Goal: Information Seeking & Learning: Find specific page/section

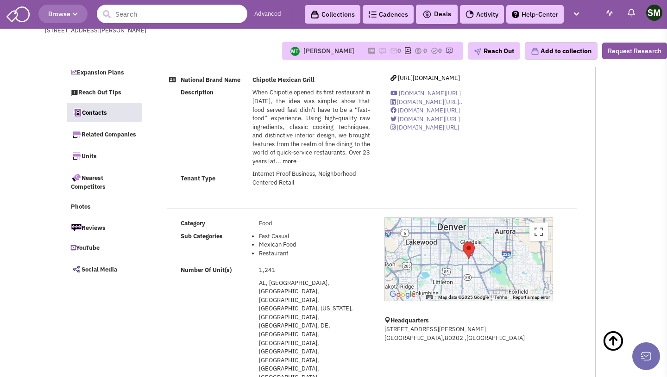
select select
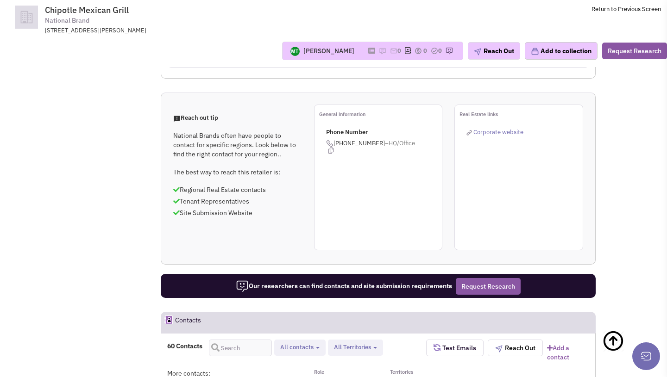
scroll to position [978, 0]
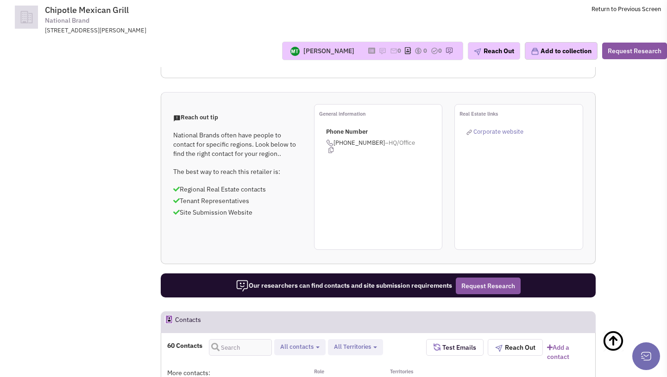
drag, startPoint x: 200, startPoint y: 197, endPoint x: 289, endPoint y: 203, distance: 89.1
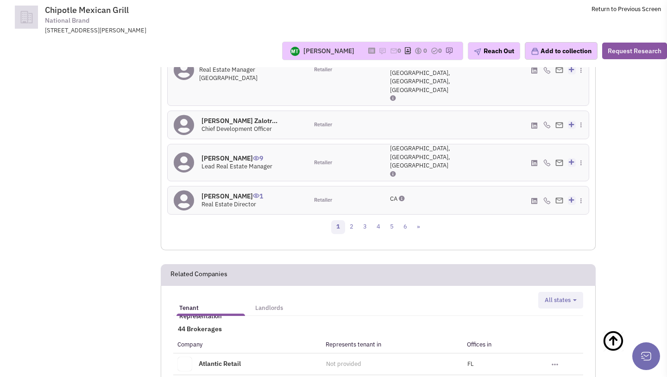
scroll to position [1561, 0]
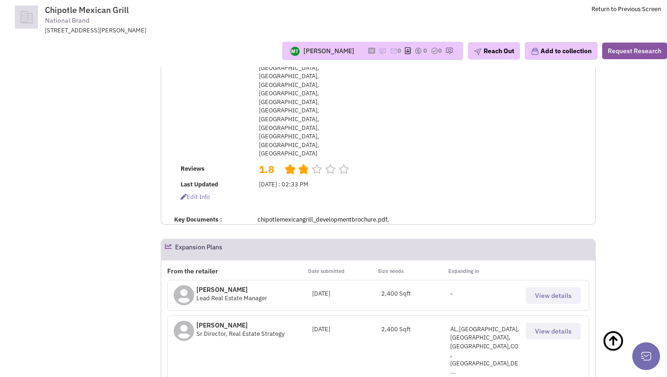
scroll to position [0, 0]
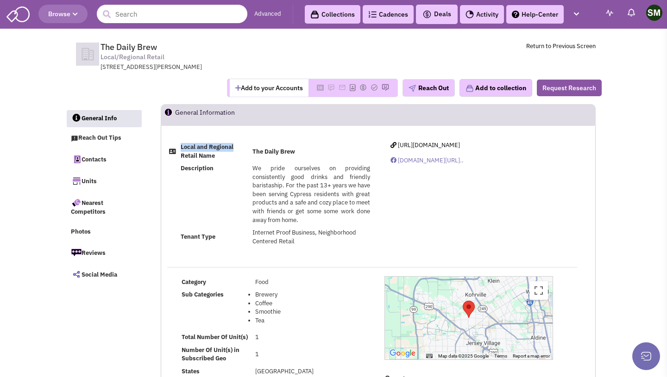
drag, startPoint x: 249, startPoint y: 147, endPoint x: 299, endPoint y: 249, distance: 113.2
click at [299, 249] on div "Local and Regional Retail Name The Daily Brew Description We pride ourselves on…" at bounding box center [378, 197] width 434 height 113
drag, startPoint x: 180, startPoint y: 168, endPoint x: 329, endPoint y: 253, distance: 172.1
click at [329, 253] on div "Local and Regional Retail Name The Daily Brew Description We pride ourselves on…" at bounding box center [378, 197] width 434 height 113
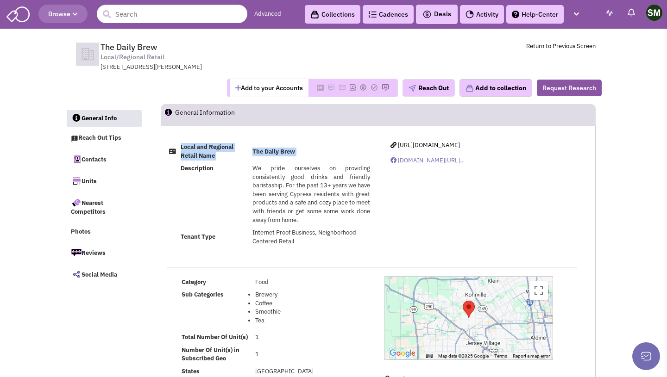
click at [329, 253] on div "Local and Regional Retail Name The Daily Brew Description We pride ourselves on…" at bounding box center [378, 197] width 434 height 113
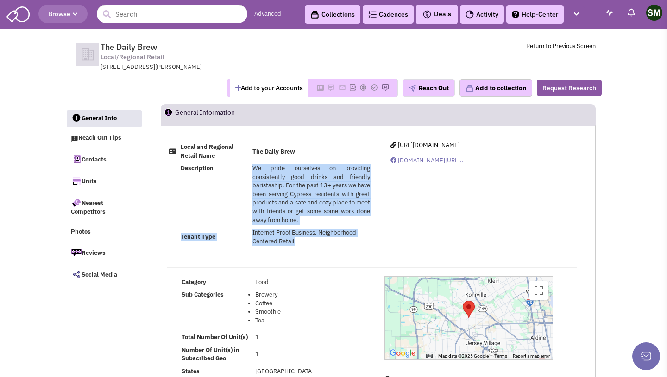
drag, startPoint x: 248, startPoint y: 166, endPoint x: 296, endPoint y: 244, distance: 91.9
click at [296, 244] on tbody "Local and Regional Retail Name The Daily Brew Description We pride ourselves on…" at bounding box center [269, 194] width 205 height 107
click at [296, 244] on td "Internet Proof Business, Neighborhood Centered Retail" at bounding box center [311, 237] width 122 height 21
drag, startPoint x: 254, startPoint y: 166, endPoint x: 303, endPoint y: 246, distance: 93.5
click at [303, 246] on tbody "Local and Regional Retail Name The Daily Brew Description We pride ourselves on…" at bounding box center [269, 194] width 205 height 107
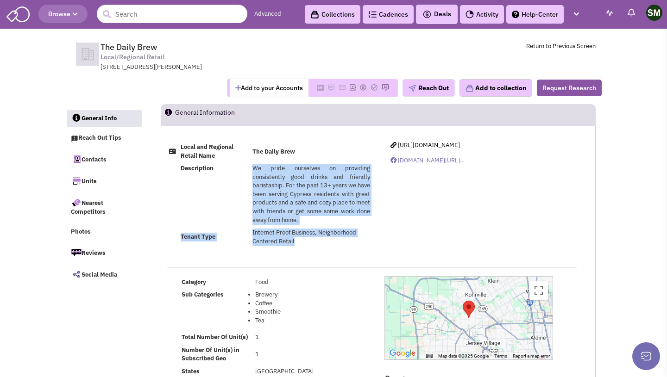
click at [303, 246] on td "Internet Proof Business, Neighborhood Centered Retail" at bounding box center [311, 237] width 122 height 21
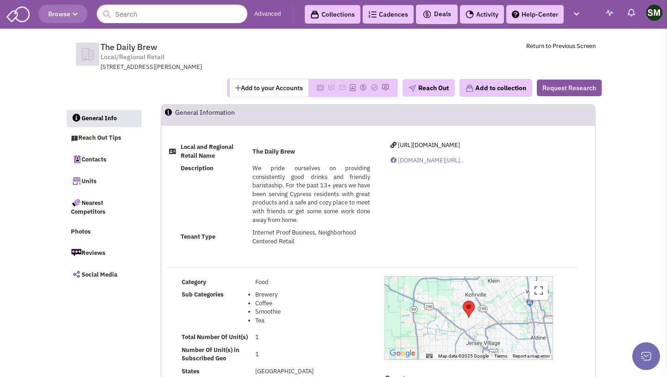
click at [170, 18] on input "text" at bounding box center [172, 14] width 150 height 19
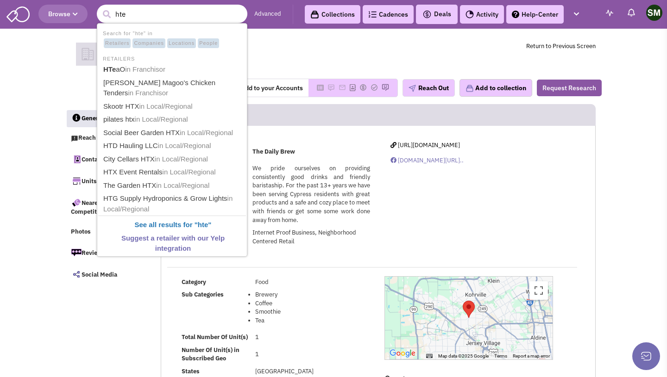
type input "htea"
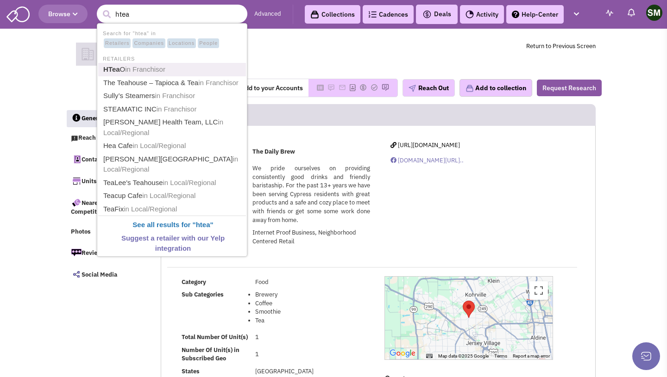
click at [175, 69] on link "HTea O in Franchisor" at bounding box center [172, 69] width 145 height 12
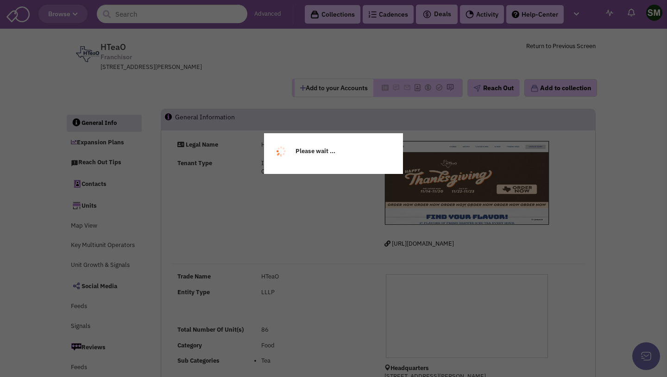
select select
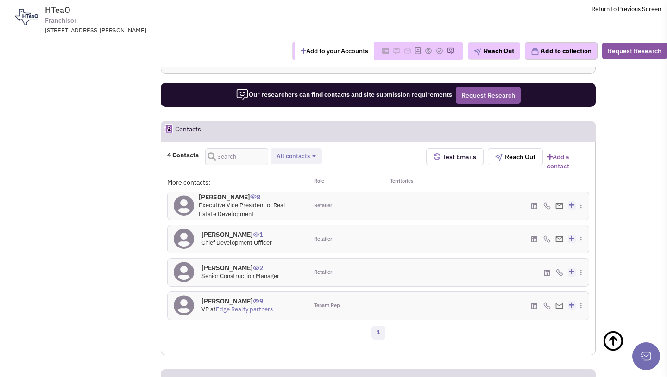
scroll to position [605, 0]
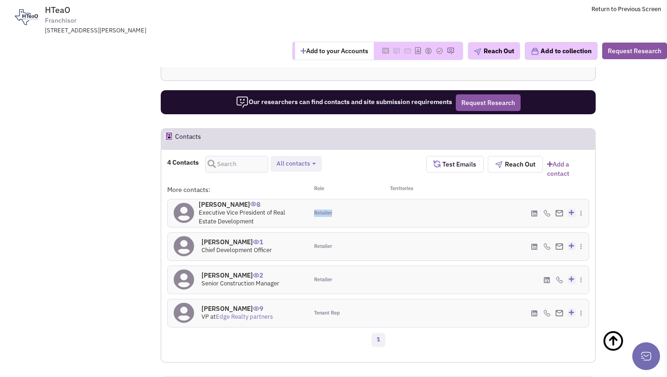
drag, startPoint x: 314, startPoint y: 182, endPoint x: 342, endPoint y: 182, distance: 28.2
click at [342, 200] on div "Retailer" at bounding box center [343, 214] width 70 height 28
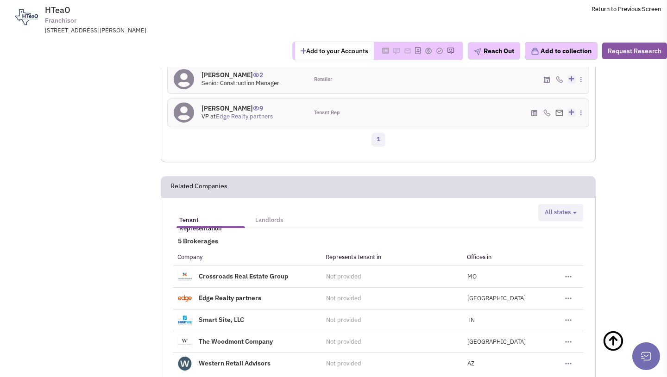
scroll to position [814, 0]
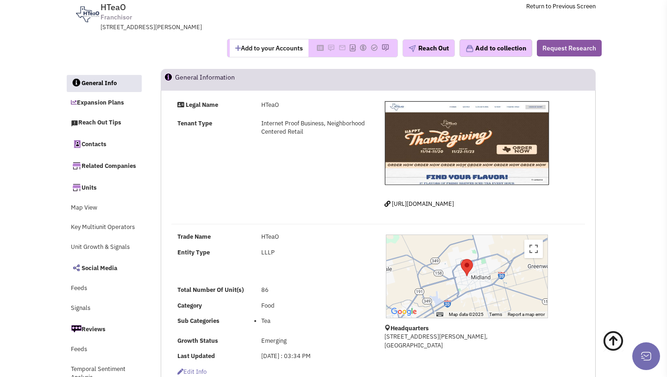
scroll to position [0, 0]
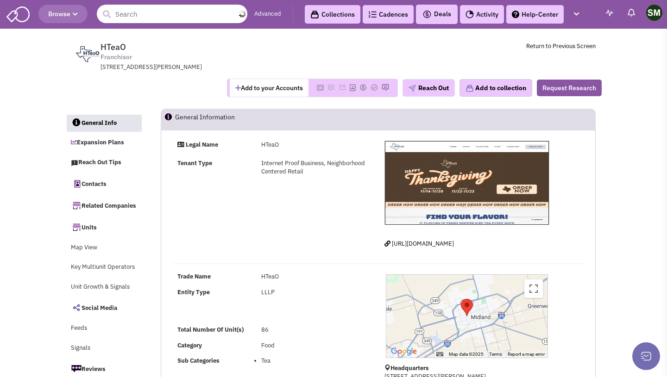
click at [159, 17] on input "text" at bounding box center [172, 14] width 150 height 19
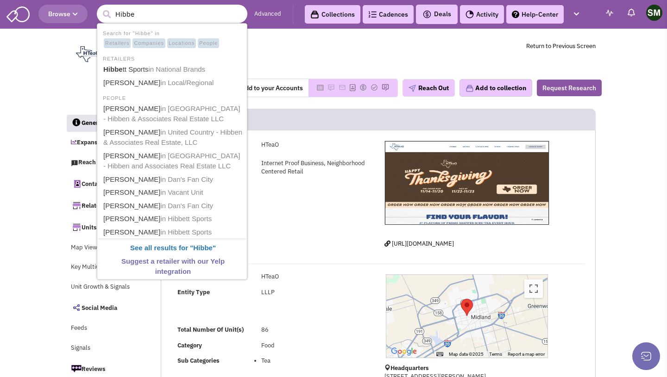
type input "Hibbet"
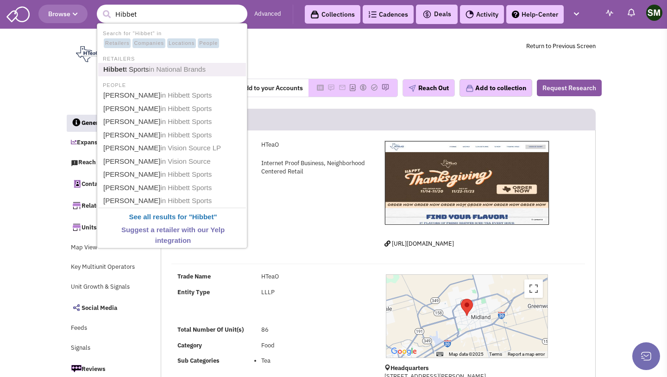
click at [189, 69] on span "in National Brands" at bounding box center [177, 69] width 57 height 8
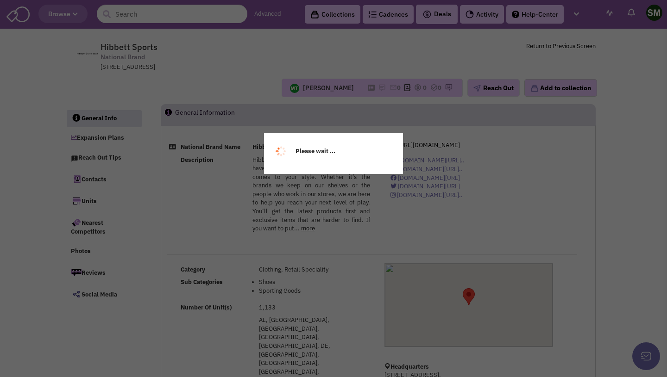
select select
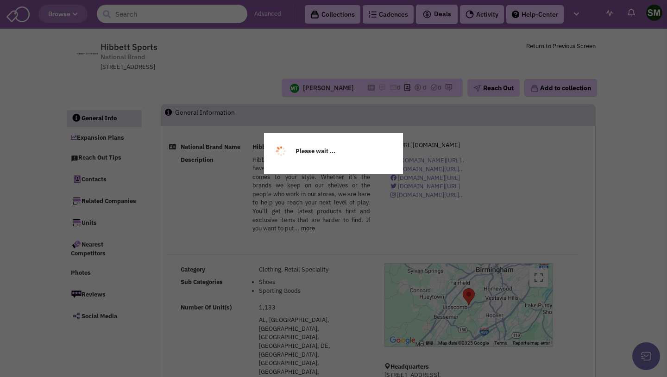
select select
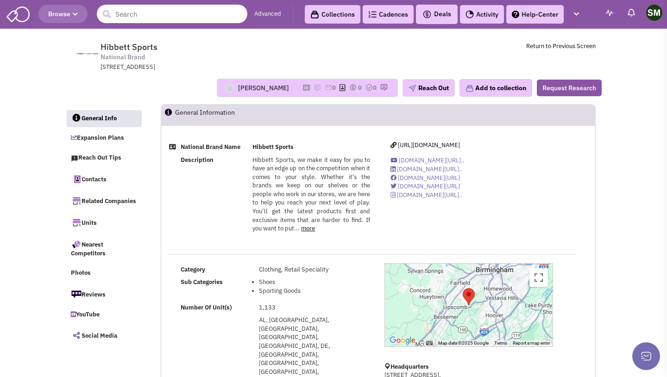
click at [137, 7] on input "text" at bounding box center [172, 14] width 150 height 19
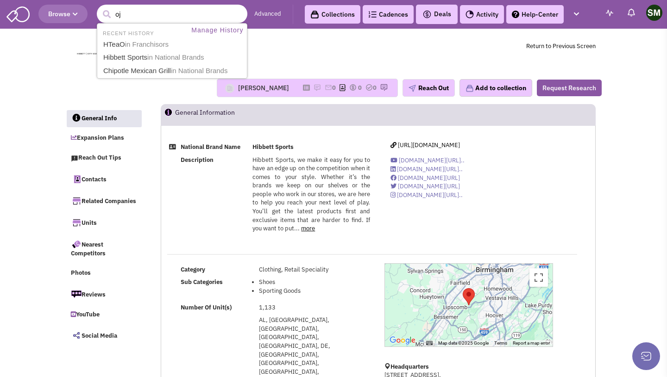
type input "o"
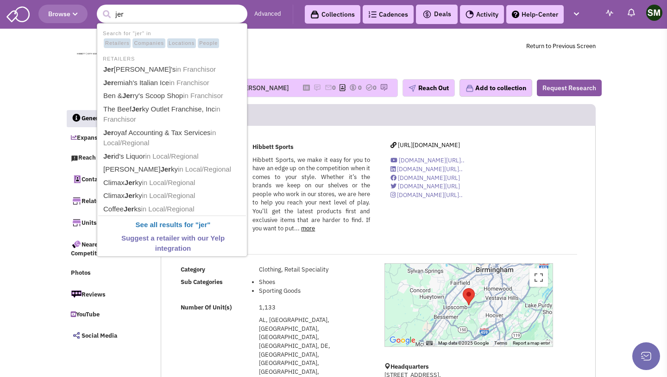
type input "jer"
